Goal: Task Accomplishment & Management: Use online tool/utility

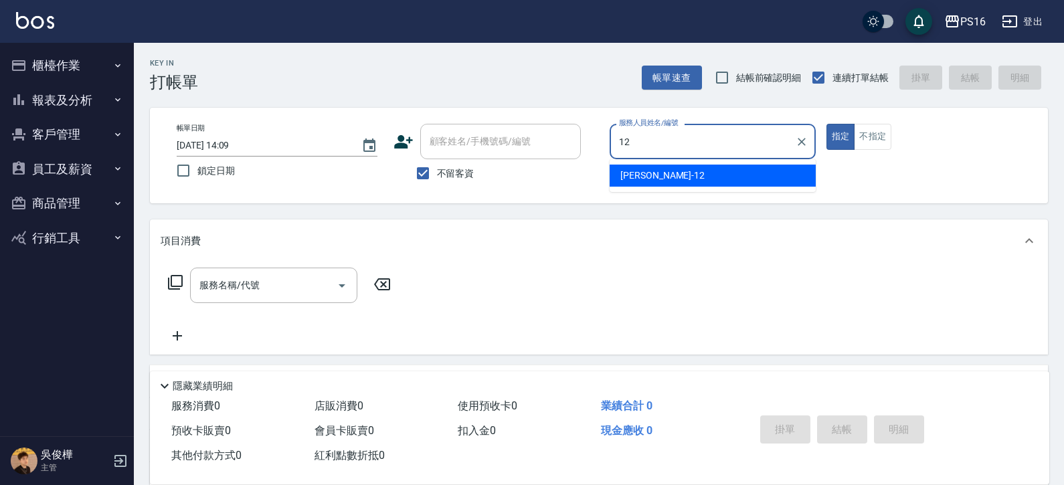
type input "[PERSON_NAME]-12"
type button "true"
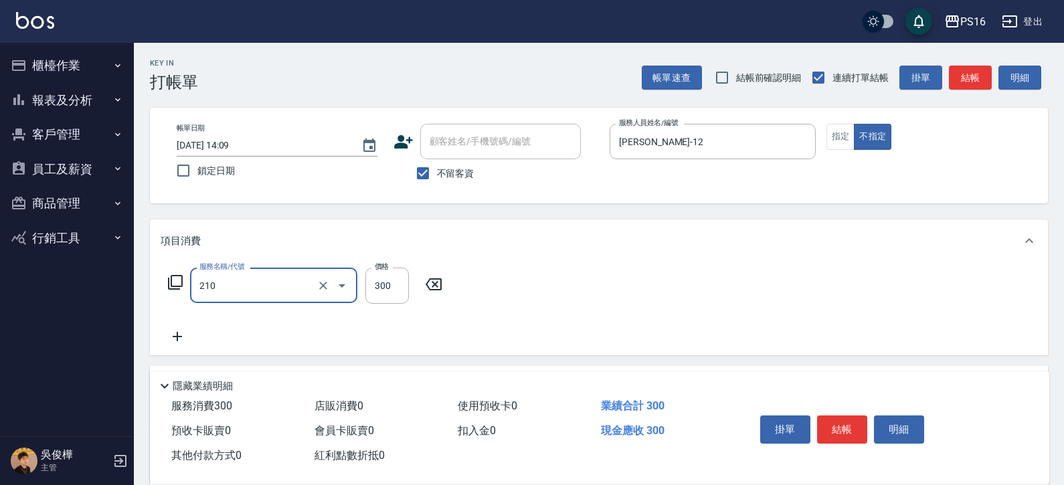
type input "歐娜洗髮精(210)"
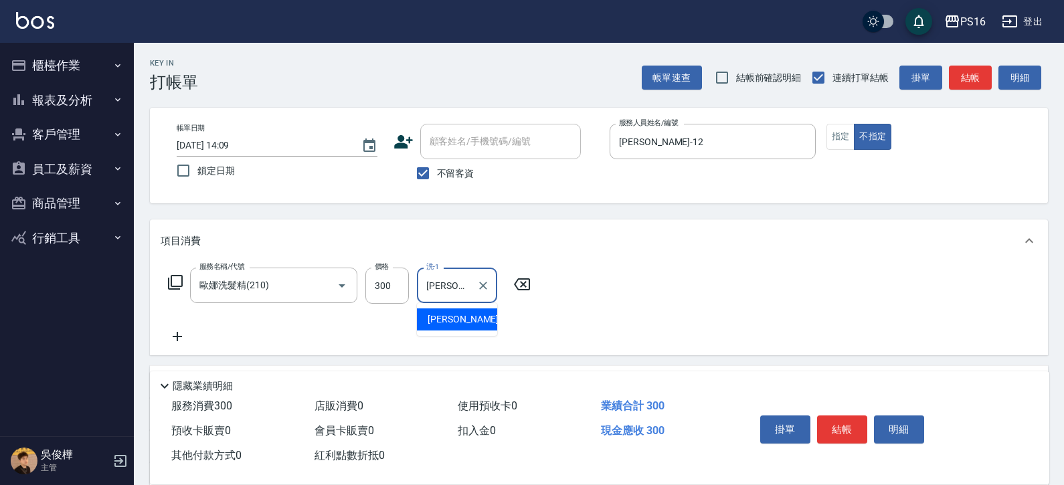
type input "[PERSON_NAME]-20"
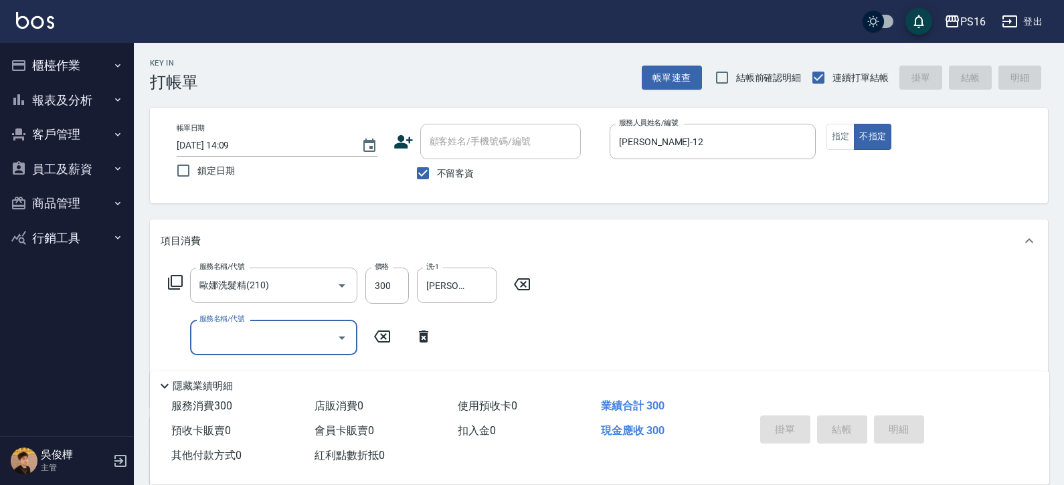
type input "[DATE] 14:10"
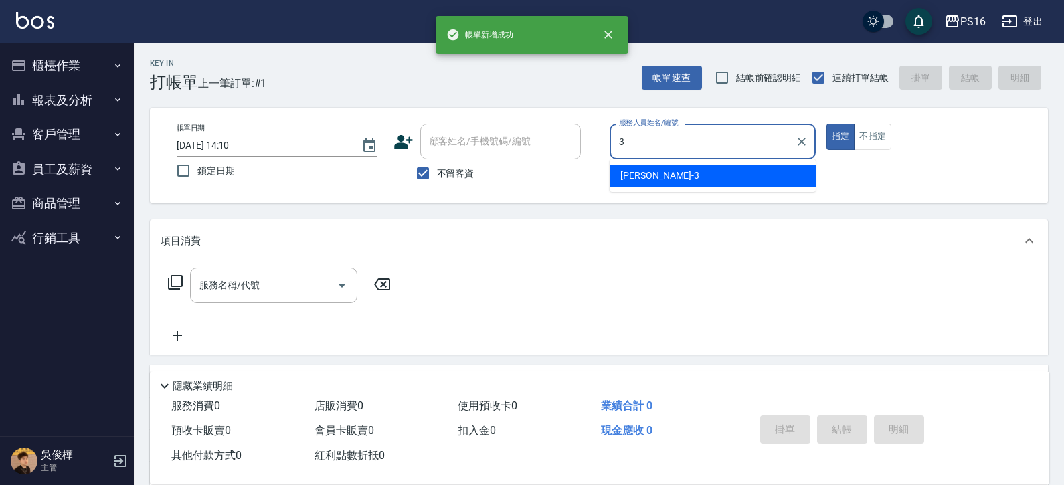
type input "[PERSON_NAME]-3"
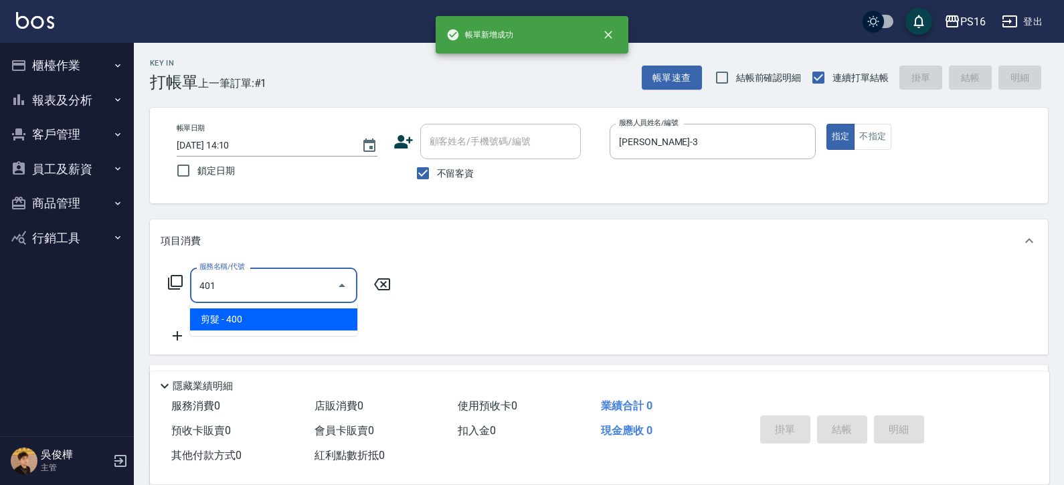
type input "剪髮(401)"
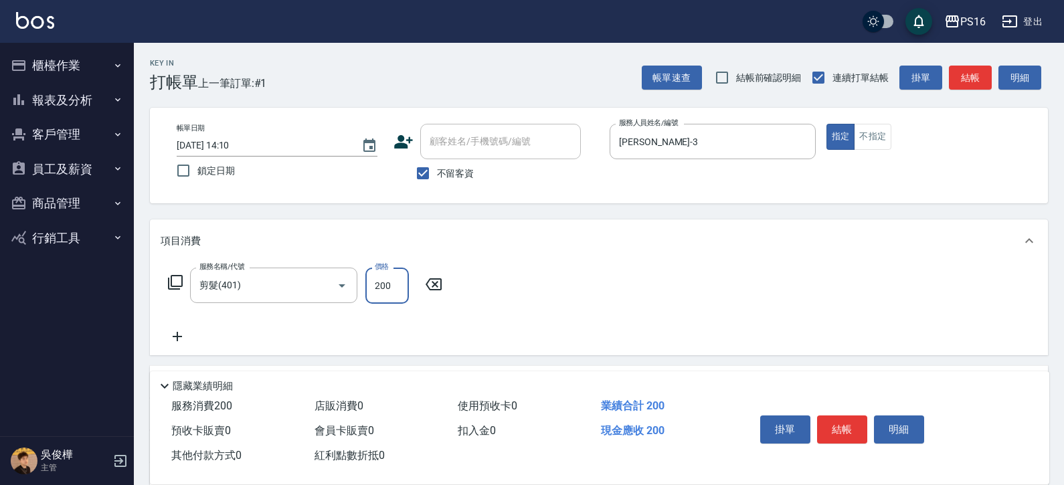
type input "200"
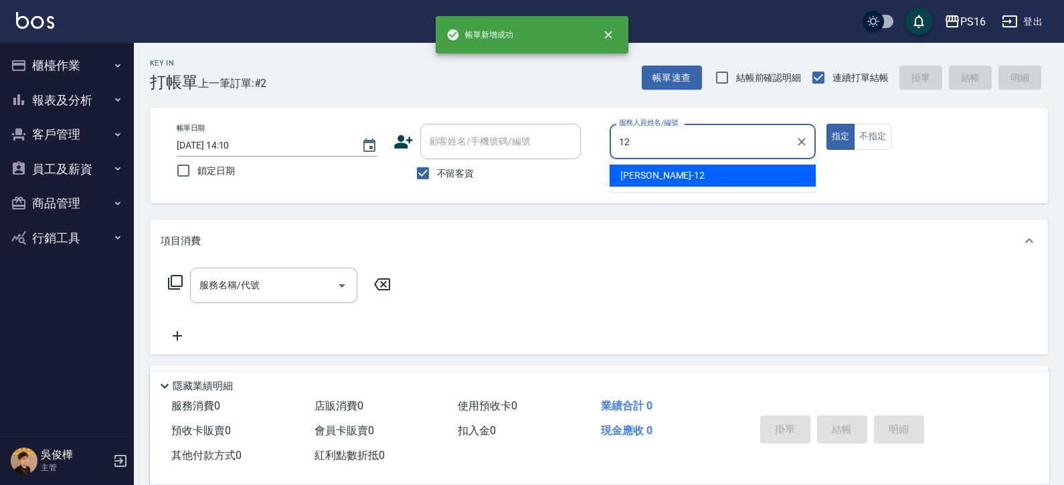
type input "[PERSON_NAME]-12"
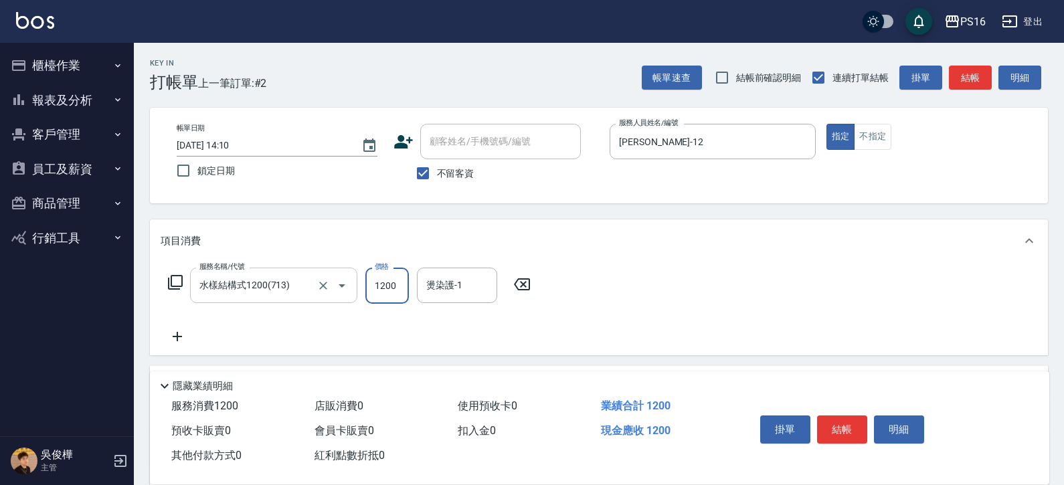
drag, startPoint x: 173, startPoint y: 4, endPoint x: 294, endPoint y: 284, distance: 305.0
click at [290, 280] on input "水樣結構式1200(713)" at bounding box center [255, 285] width 118 height 23
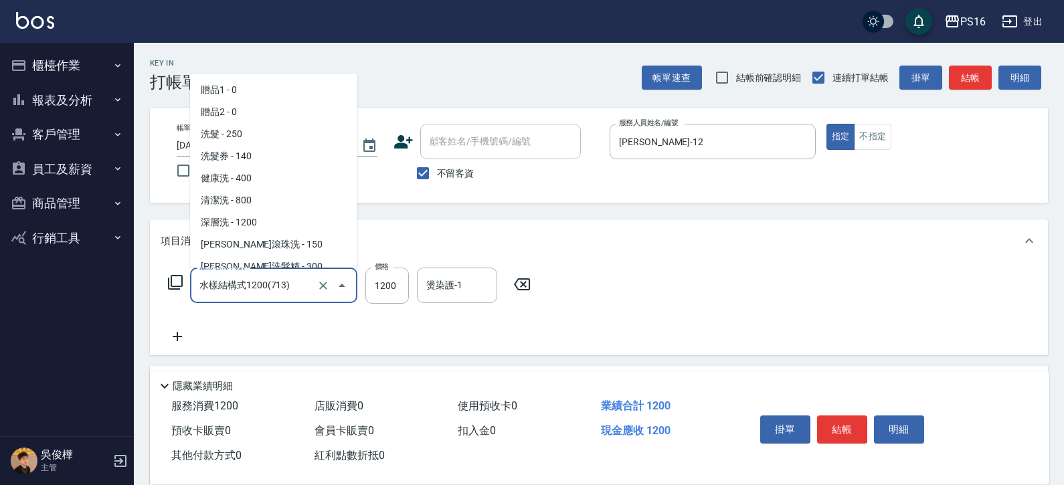
scroll to position [738, 0]
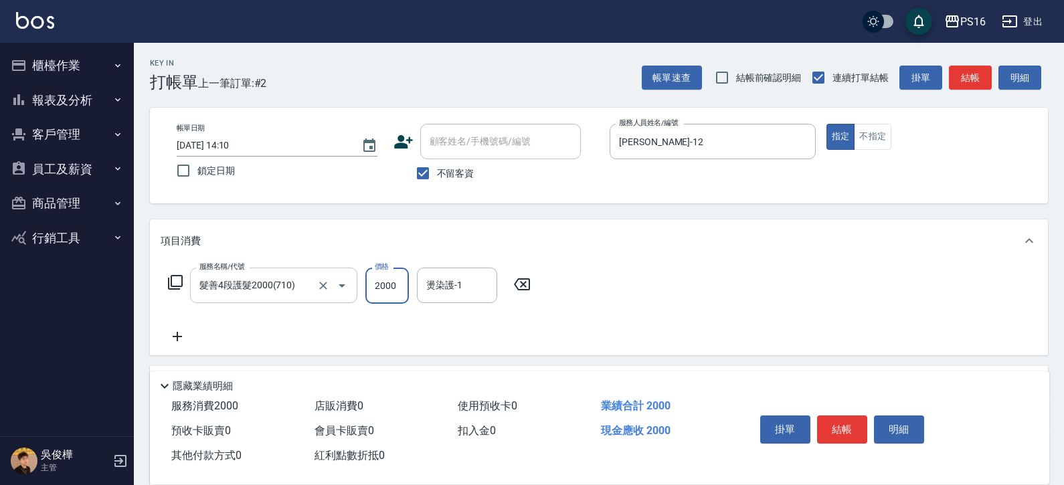
click at [296, 279] on input "髮善4段護髮2000(710)" at bounding box center [255, 285] width 118 height 23
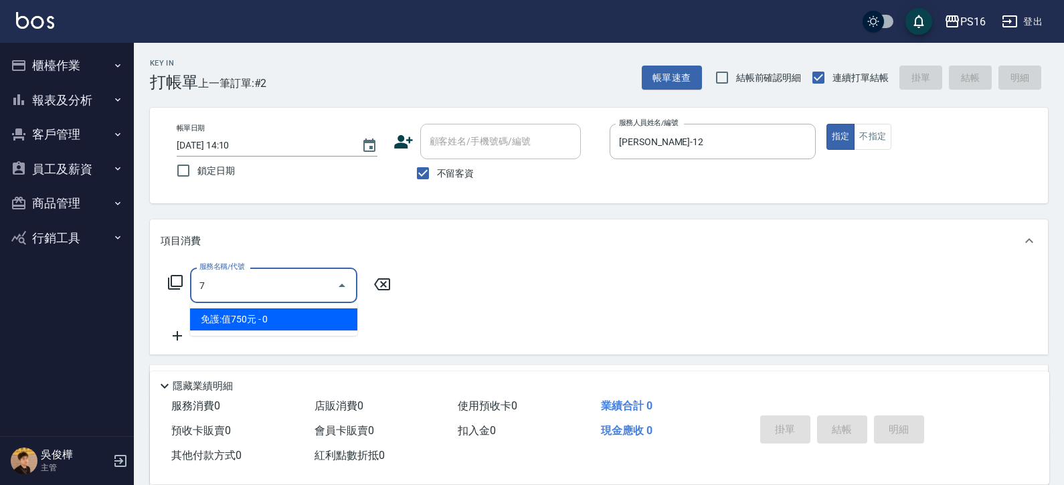
scroll to position [0, 0]
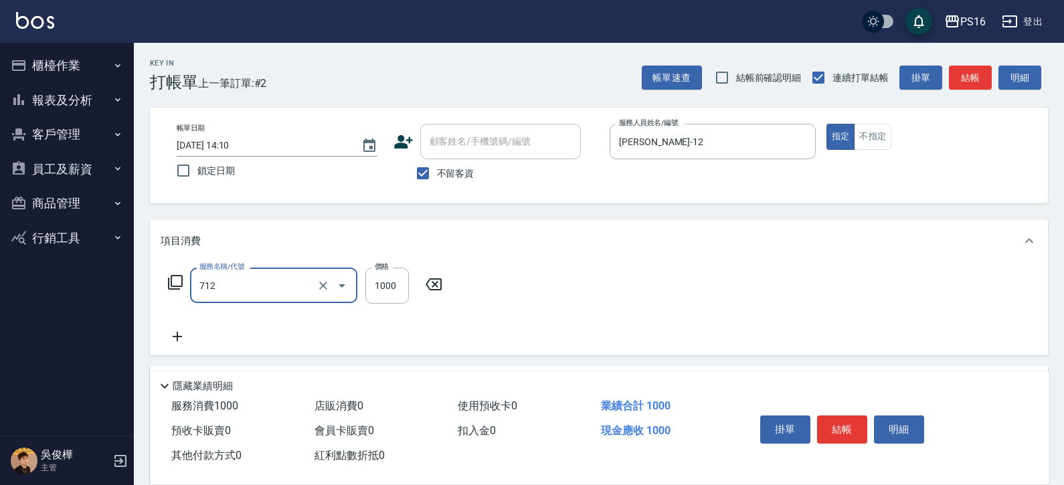
type input "[DEMOGRAPHIC_DATA]蘭洋甘菊1000(712)"
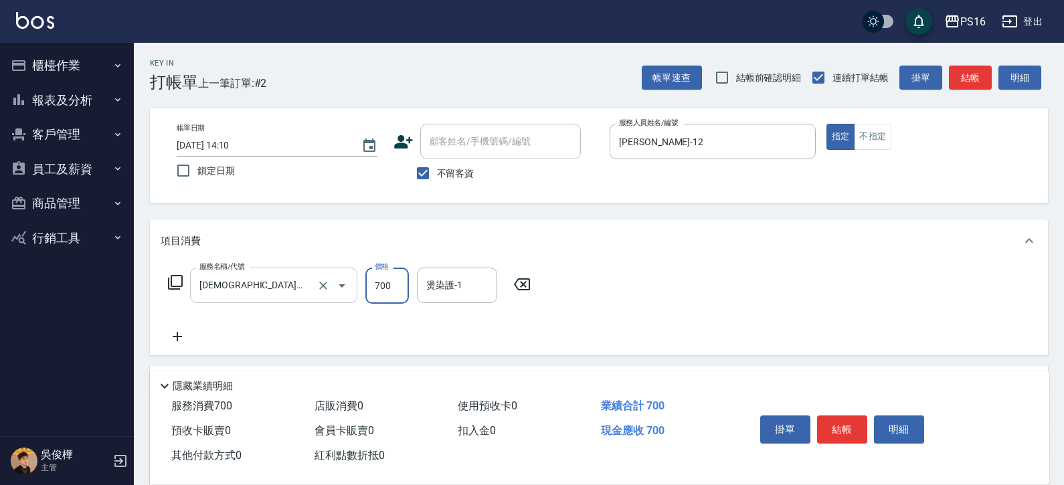
type input "700"
type input "[PERSON_NAME]-12"
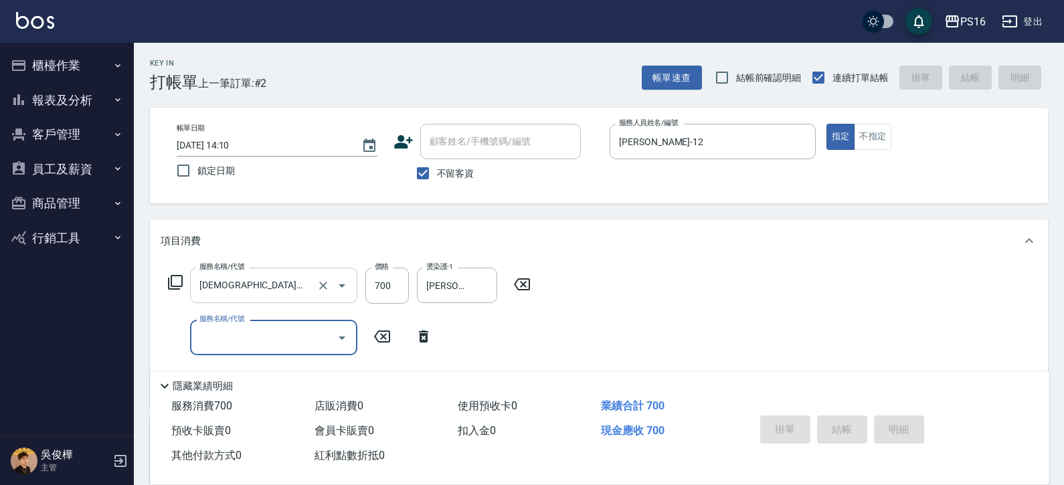
type input "[DATE] 14:11"
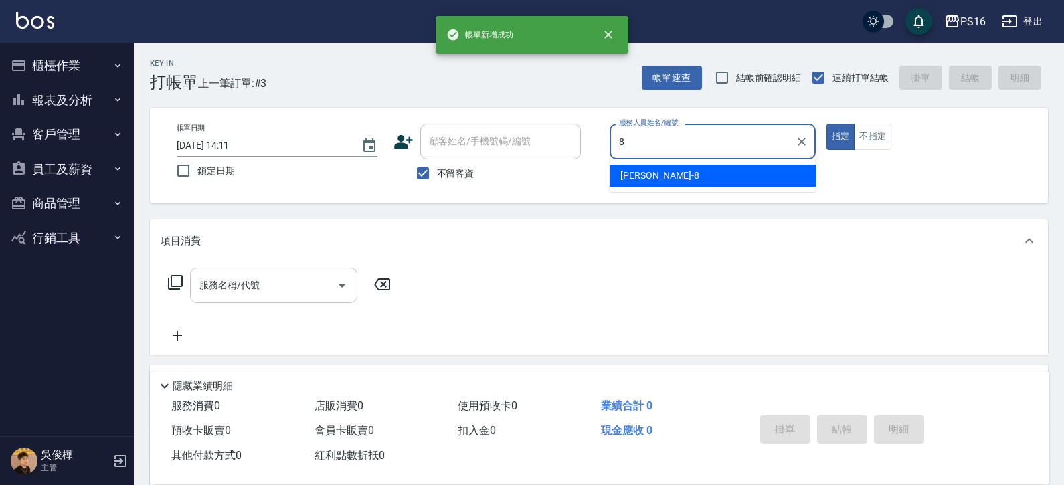
type input "[PERSON_NAME]-8"
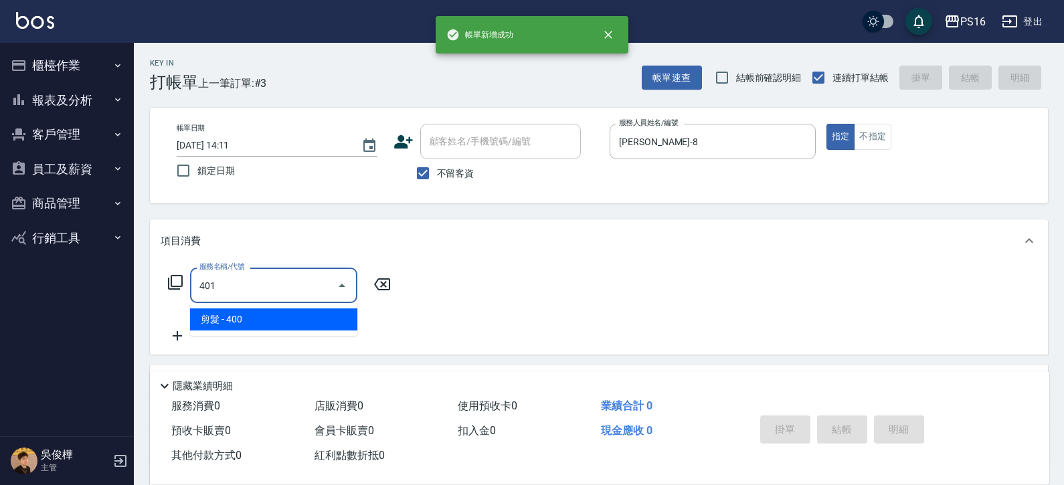
type input "剪髮(401)"
